Goal: Task Accomplishment & Management: Complete application form

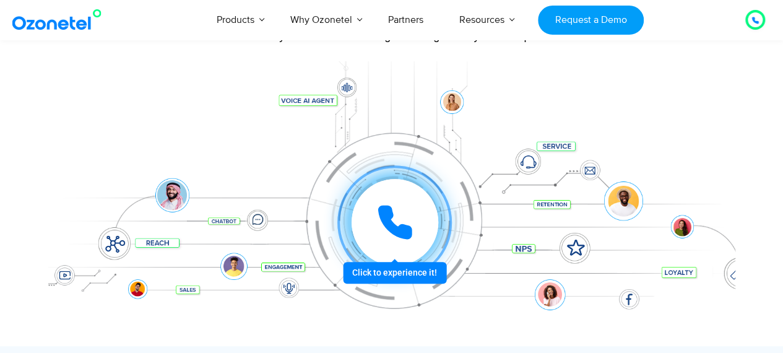
scroll to position [124, 0]
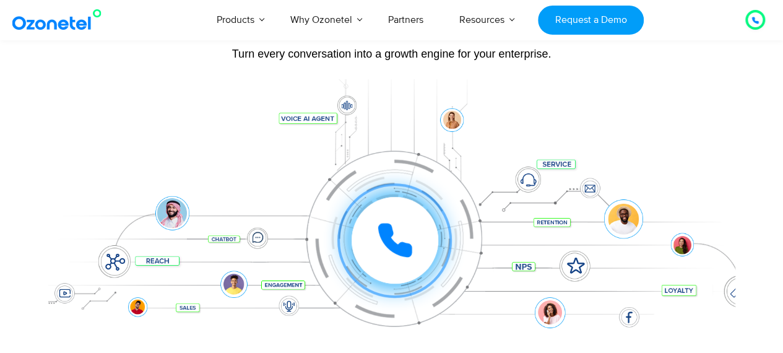
click at [403, 240] on div "Click to experience it! Call in progress... 1 2 3 4 5 6 7 8 9 # 0" at bounding box center [394, 240] width 681 height 0
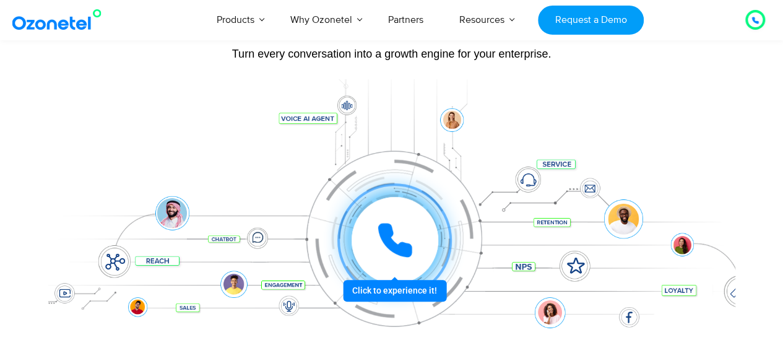
click at [389, 238] on icon at bounding box center [394, 240] width 31 height 31
click at [381, 286] on div at bounding box center [394, 240] width 92 height 92
click at [402, 242] on icon at bounding box center [394, 240] width 31 height 31
click at [400, 286] on div at bounding box center [394, 240] width 92 height 92
click at [400, 296] on div at bounding box center [394, 240] width 114 height 114
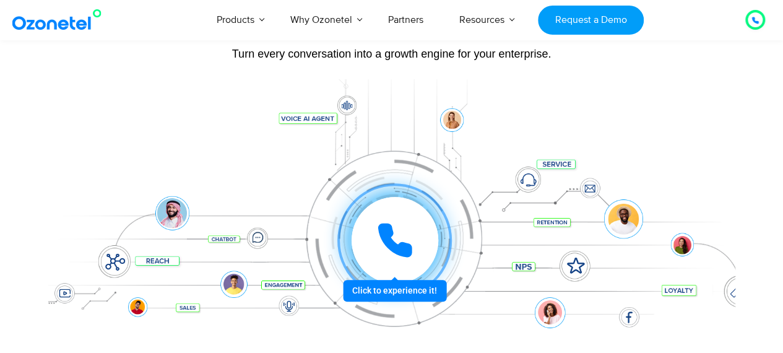
click at [392, 272] on div at bounding box center [394, 240] width 87 height 87
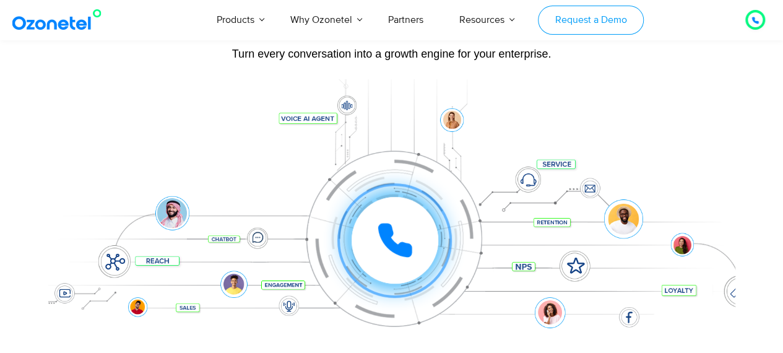
click at [575, 22] on link "Request a Demo" at bounding box center [591, 20] width 106 height 29
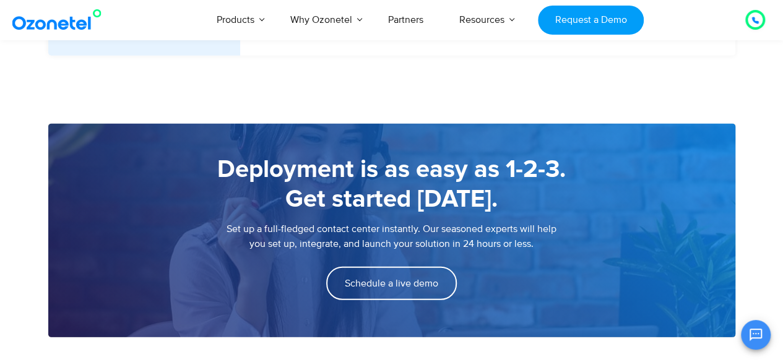
scroll to position [1485, 0]
